Goal: Task Accomplishment & Management: Manage account settings

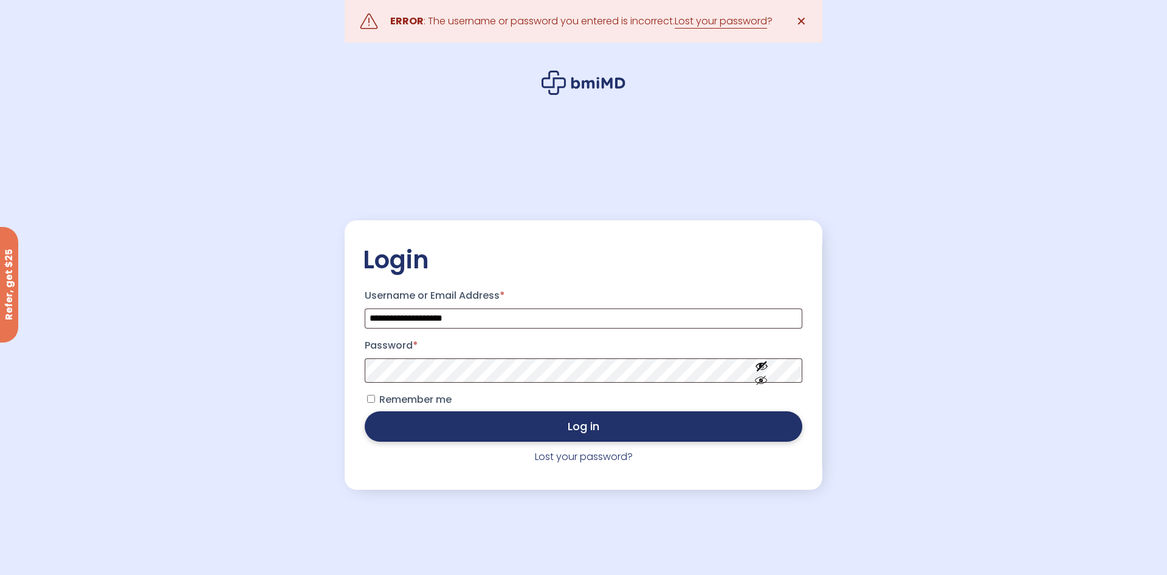
click at [696, 430] on button "Log in" at bounding box center [584, 426] width 438 height 30
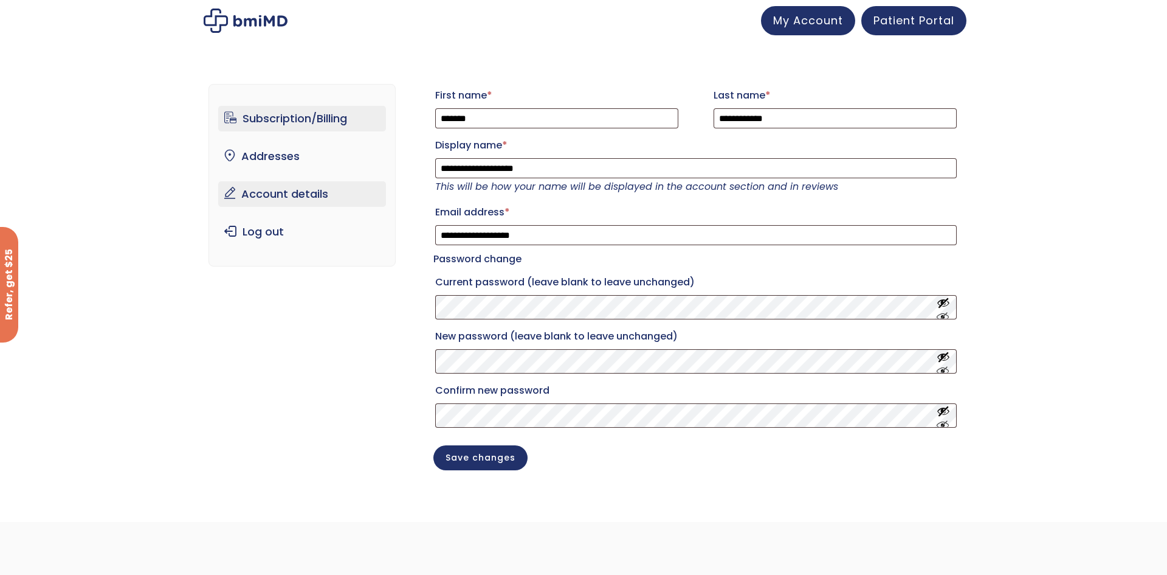
click at [300, 114] on link "Subscription/Billing" at bounding box center [302, 119] width 168 height 26
